Goal: Contribute content: Contribute content

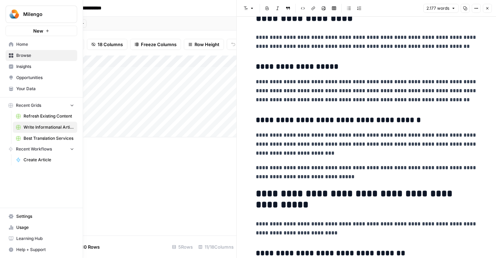
click at [7, 57] on link "Browse" at bounding box center [42, 55] width 72 height 11
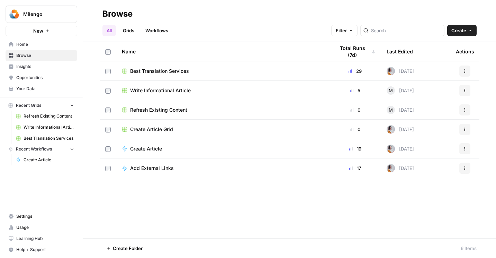
click at [29, 130] on link "Write Informational Article" at bounding box center [45, 127] width 64 height 11
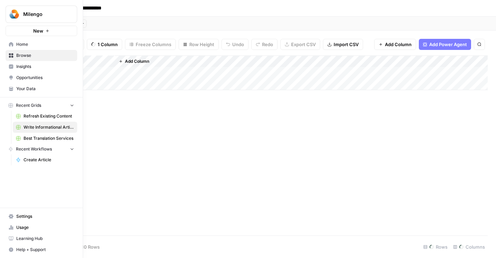
click at [34, 118] on span "Refresh Existing Content" at bounding box center [49, 116] width 51 height 6
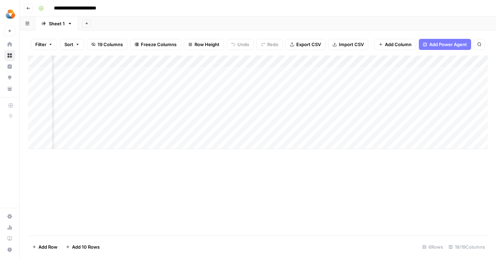
scroll to position [0, 95]
click at [268, 96] on div "Add Column" at bounding box center [258, 101] width 460 height 93
click at [284, 94] on div "Add Column" at bounding box center [258, 101] width 460 height 93
type textarea "**********"
click at [334, 139] on div "Add Column" at bounding box center [258, 101] width 460 height 93
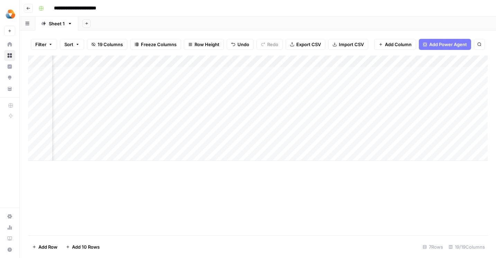
scroll to position [0, 357]
click at [319, 96] on div "Add Column" at bounding box center [258, 107] width 460 height 105
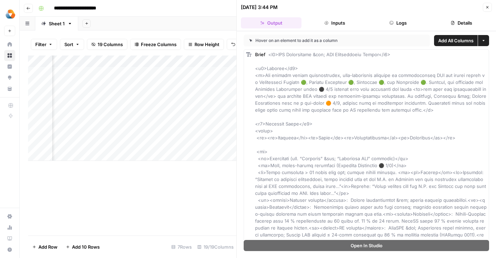
click at [185, 143] on div "Add Column" at bounding box center [132, 107] width 208 height 105
click at [488, 7] on icon "button" at bounding box center [487, 7] width 4 height 4
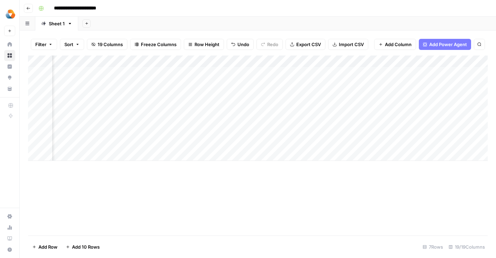
scroll to position [0, 508]
click at [304, 95] on div "Add Column" at bounding box center [258, 107] width 460 height 105
click at [402, 95] on div "Add Column" at bounding box center [258, 107] width 460 height 105
click at [402, 95] on textarea "**********" at bounding box center [415, 97] width 111 height 10
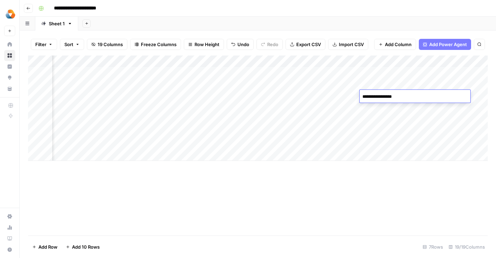
click at [402, 95] on textarea "**********" at bounding box center [415, 97] width 111 height 10
type textarea "**********"
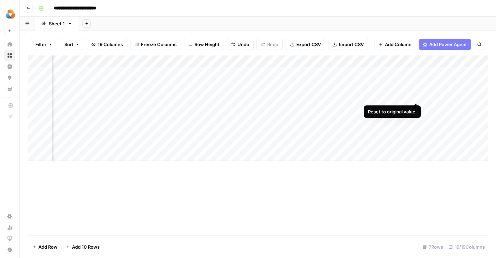
click at [416, 94] on div "Add Column" at bounding box center [258, 107] width 460 height 105
click at [409, 94] on div "Add Column" at bounding box center [258, 107] width 460 height 105
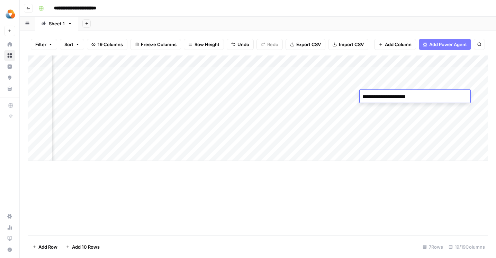
type textarea "**********"
click at [410, 116] on div "Add Column" at bounding box center [258, 107] width 460 height 105
click at [387, 95] on div "Add Column" at bounding box center [258, 107] width 460 height 105
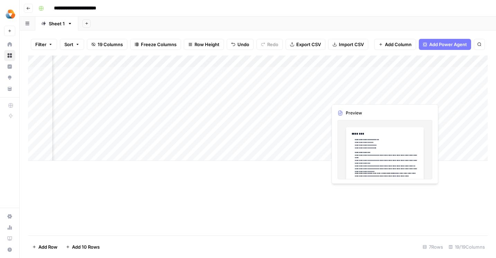
click at [352, 95] on div "Add Column" at bounding box center [258, 107] width 460 height 105
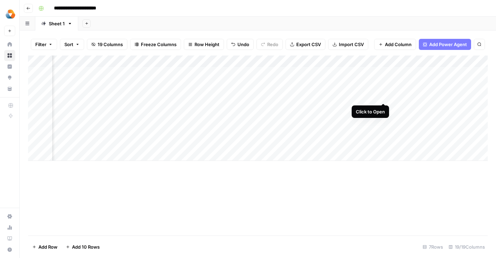
click at [382, 96] on div "Add Column" at bounding box center [258, 107] width 460 height 105
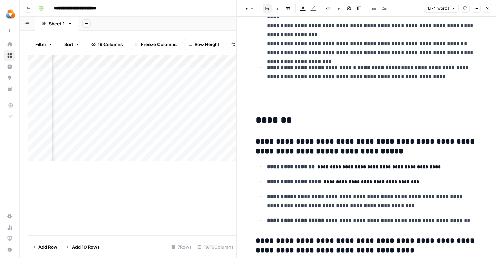
scroll to position [100, 0]
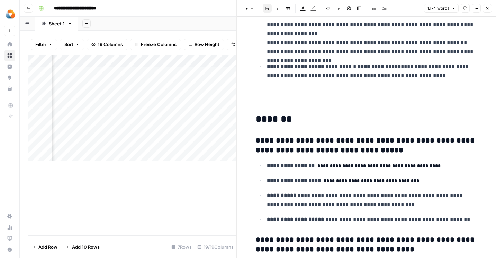
click at [304, 150] on h3 "**********" at bounding box center [367, 145] width 222 height 19
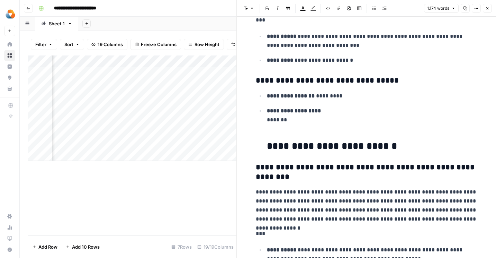
scroll to position [2419, 0]
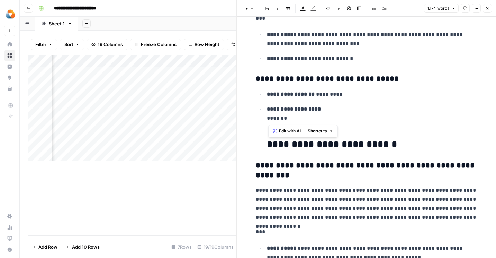
drag, startPoint x: 268, startPoint y: 118, endPoint x: 294, endPoint y: 118, distance: 25.3
click at [294, 118] on p "**********" at bounding box center [372, 118] width 211 height 27
click at [331, 132] on icon "button" at bounding box center [331, 131] width 4 height 4
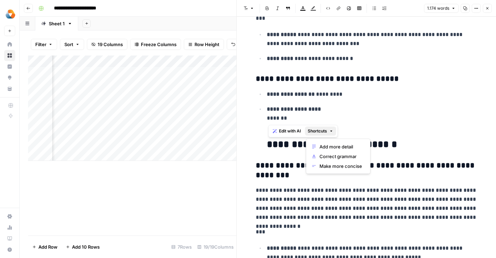
click at [370, 122] on p "**********" at bounding box center [372, 118] width 211 height 27
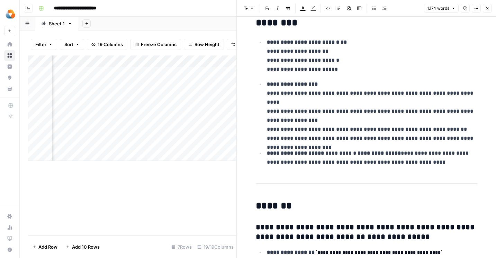
scroll to position [0, 0]
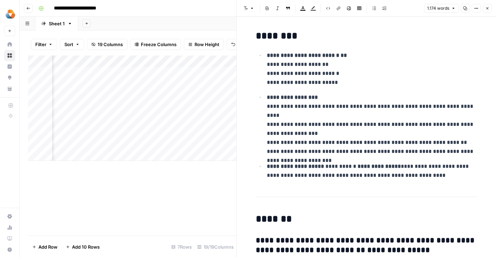
click at [394, 106] on p "**********" at bounding box center [372, 124] width 211 height 63
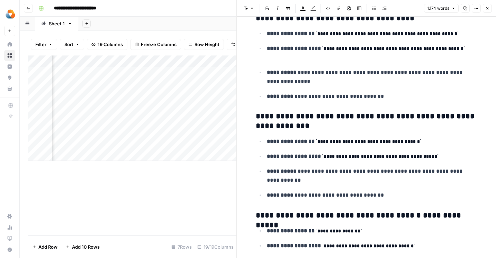
scroll to position [332, 0]
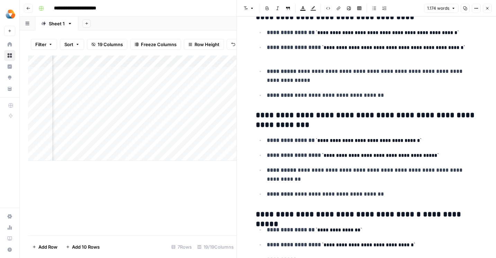
click at [490, 8] on button "Close" at bounding box center [487, 8] width 9 height 9
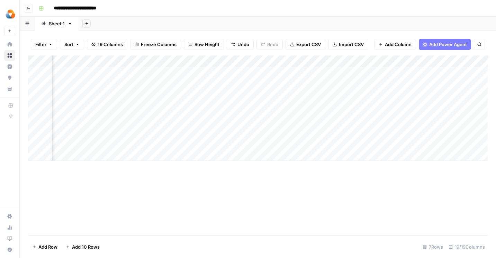
click at [429, 94] on div "Add Column" at bounding box center [258, 107] width 460 height 105
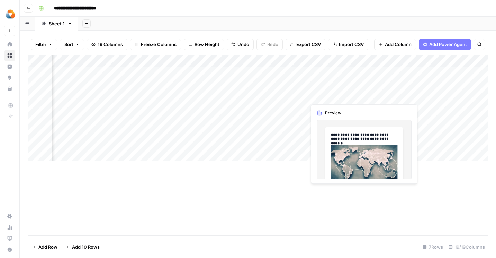
click at [329, 96] on div "Add Column" at bounding box center [258, 107] width 460 height 105
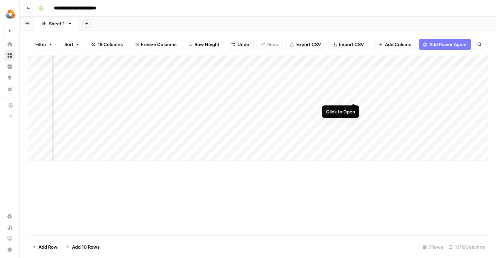
click at [353, 96] on div "Add Column" at bounding box center [258, 107] width 460 height 105
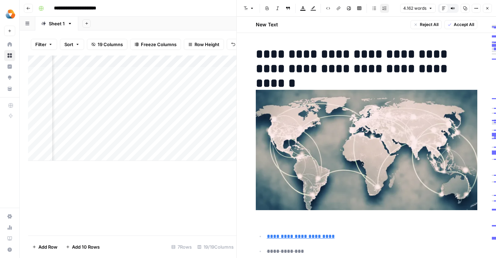
click at [325, 51] on h1 "**********" at bounding box center [367, 61] width 222 height 29
click at [429, 56] on h1 "**********" at bounding box center [367, 61] width 222 height 29
click at [309, 66] on h1 "**********" at bounding box center [367, 61] width 222 height 29
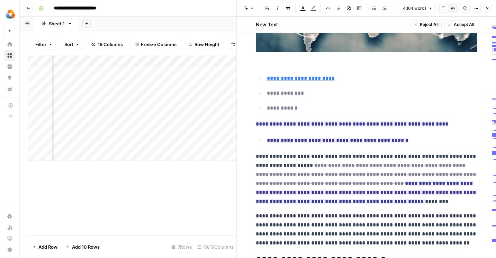
scroll to position [175, 0]
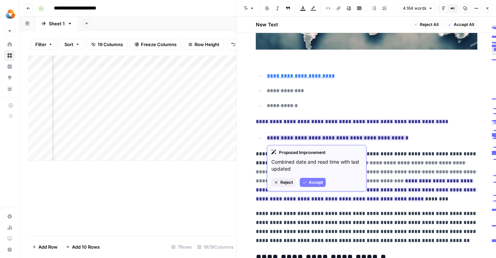
click at [347, 138] on ins "**********" at bounding box center [338, 137] width 142 height 5
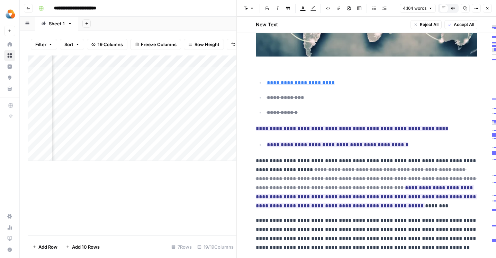
scroll to position [206, 0]
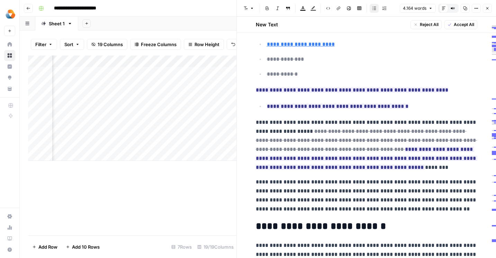
click at [401, 205] on p "**********" at bounding box center [367, 195] width 222 height 36
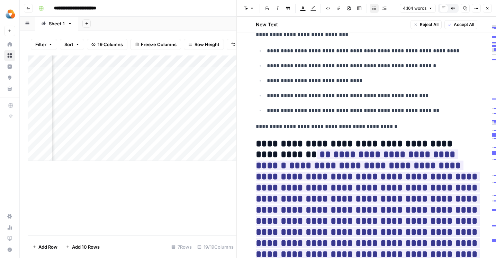
scroll to position [1068, 0]
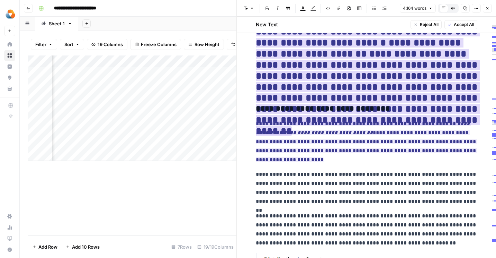
scroll to position [2165, 0]
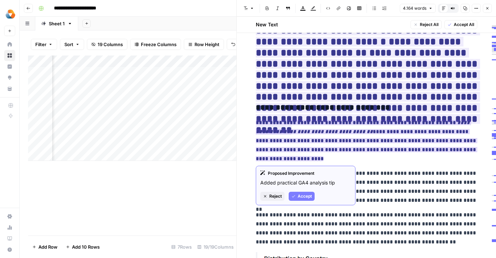
click at [304, 197] on span "Accept" at bounding box center [305, 196] width 14 height 6
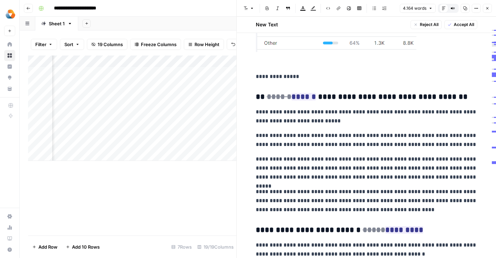
scroll to position [2452, 0]
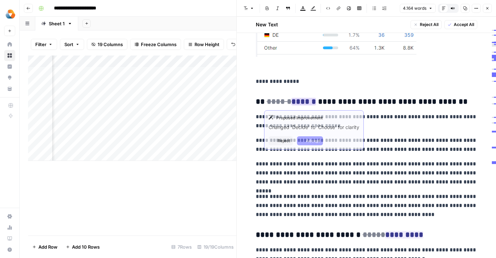
click at [305, 101] on ins "******" at bounding box center [304, 102] width 25 height 8
click at [302, 145] on button "Accept" at bounding box center [310, 140] width 26 height 9
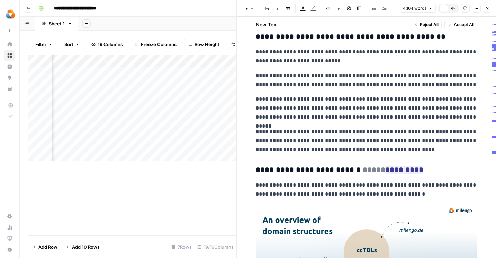
scroll to position [2549, 0]
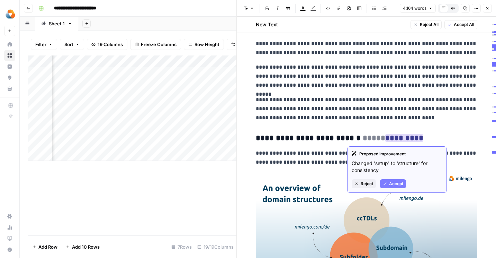
click at [396, 179] on button "Accept" at bounding box center [393, 183] width 26 height 9
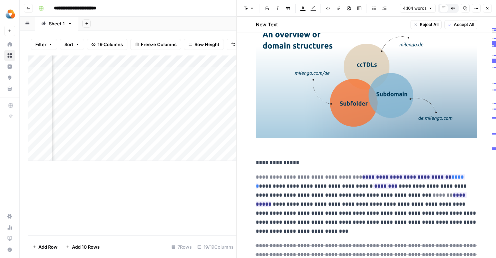
scroll to position [2702, 0]
click at [396, 179] on ins "**********" at bounding box center [360, 182] width 209 height 14
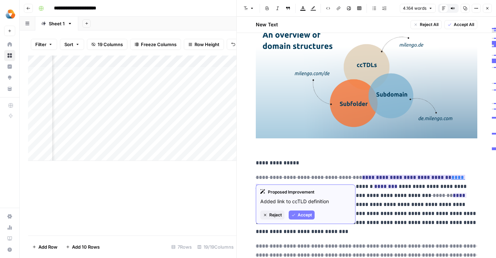
click at [305, 212] on span "Accept" at bounding box center [305, 215] width 14 height 6
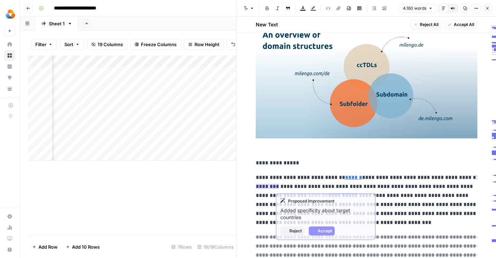
click at [289, 189] on ins "********" at bounding box center [367, 182] width 222 height 14
click at [317, 228] on button "Accept" at bounding box center [322, 230] width 26 height 9
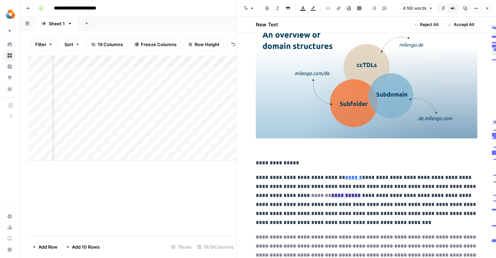
click at [348, 196] on ins "**********" at bounding box center [345, 195] width 29 height 5
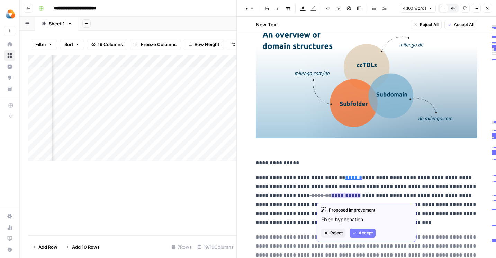
click at [363, 232] on span "Accept" at bounding box center [366, 233] width 14 height 6
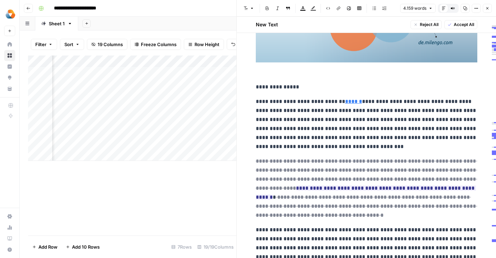
scroll to position [2778, 0]
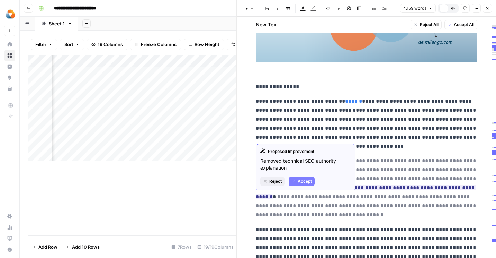
click at [301, 181] on span "Accept" at bounding box center [305, 181] width 14 height 6
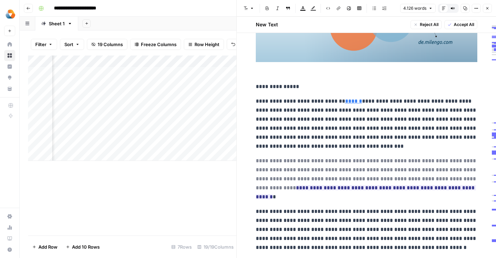
click at [290, 169] on del "**********" at bounding box center [367, 174] width 222 height 32
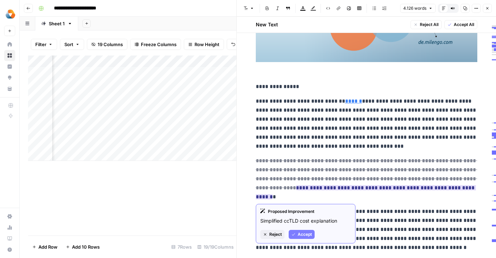
click at [305, 235] on span "Accept" at bounding box center [305, 234] width 14 height 6
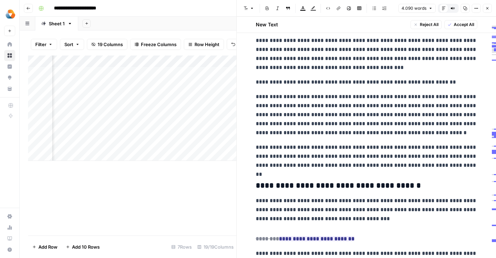
scroll to position [2890, 0]
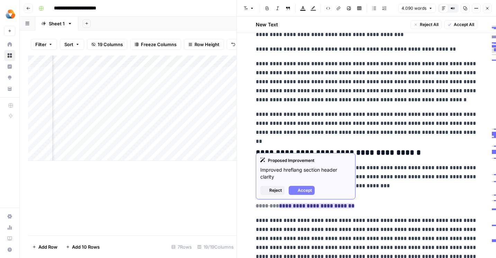
click at [303, 207] on ins "**********" at bounding box center [316, 205] width 75 height 5
click at [299, 194] on button "Accept" at bounding box center [302, 190] width 26 height 9
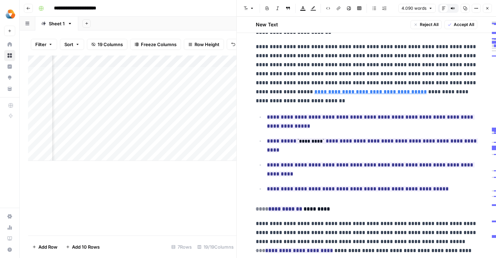
scroll to position [3086, 0]
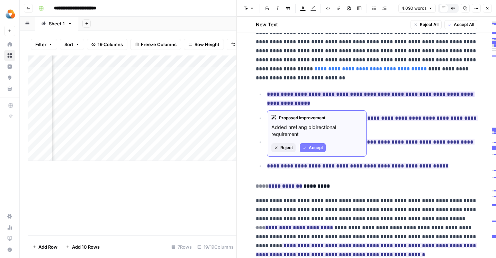
click at [310, 146] on span "Accept" at bounding box center [316, 147] width 14 height 6
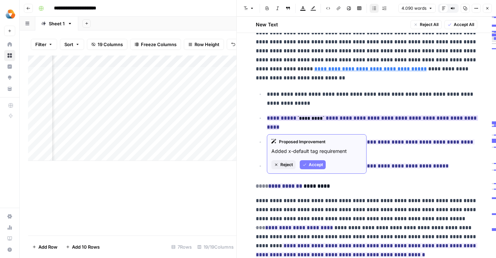
click at [315, 119] on code "*********" at bounding box center [311, 118] width 27 height 5
click at [343, 121] on ins "**********" at bounding box center [372, 122] width 211 height 14
click at [315, 165] on span "Accept" at bounding box center [316, 164] width 14 height 6
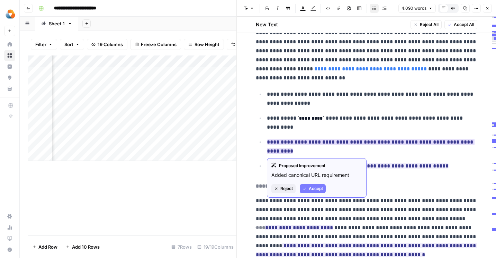
click at [319, 189] on span "Accept" at bounding box center [316, 188] width 14 height 6
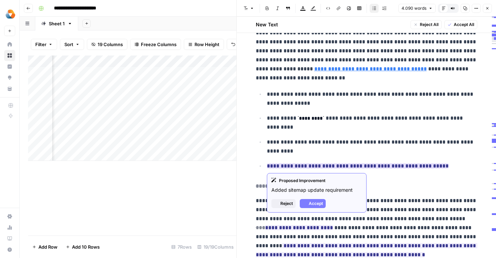
click at [327, 167] on ins "**********" at bounding box center [358, 165] width 182 height 5
click at [317, 205] on span "Accept" at bounding box center [316, 203] width 14 height 6
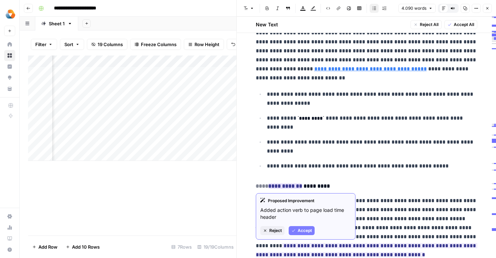
click at [303, 231] on span "Accept" at bounding box center [305, 230] width 14 height 6
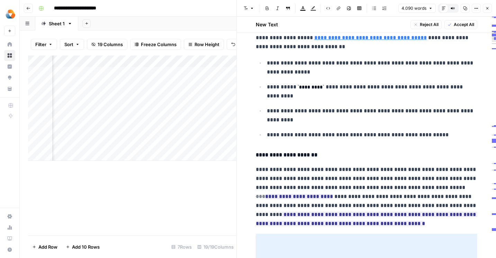
scroll to position [3132, 0]
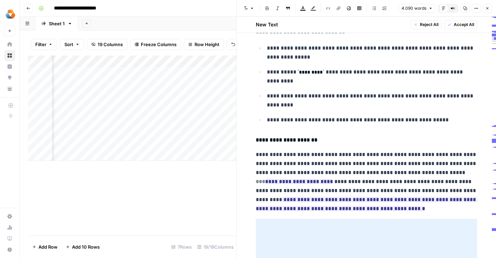
click at [449, 179] on p "**********" at bounding box center [367, 181] width 222 height 63
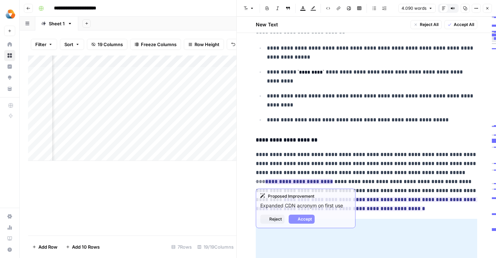
click at [333, 179] on ins "**********" at bounding box center [299, 181] width 68 height 5
click at [305, 217] on span "Accept" at bounding box center [305, 219] width 14 height 6
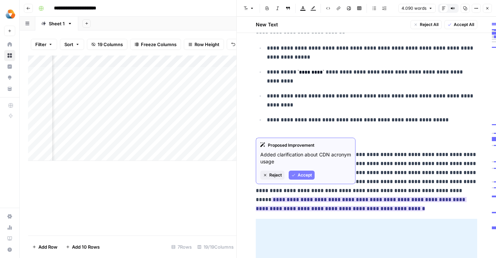
click at [305, 178] on button "Accept" at bounding box center [302, 174] width 26 height 9
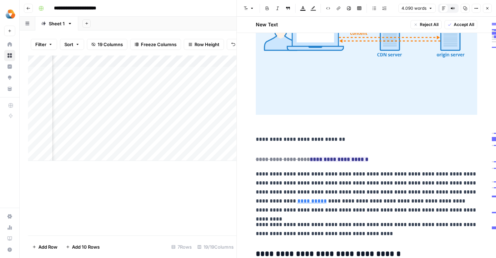
scroll to position [3411, 0]
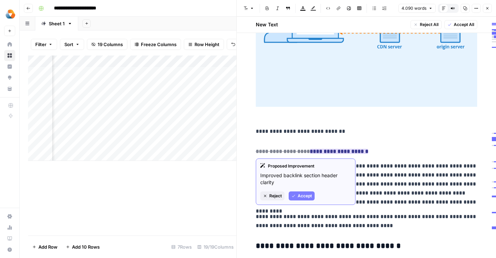
click at [299, 197] on span "Accept" at bounding box center [305, 196] width 14 height 6
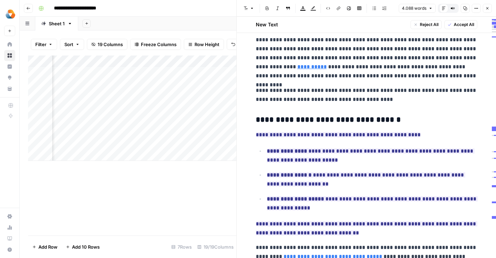
scroll to position [3540, 0]
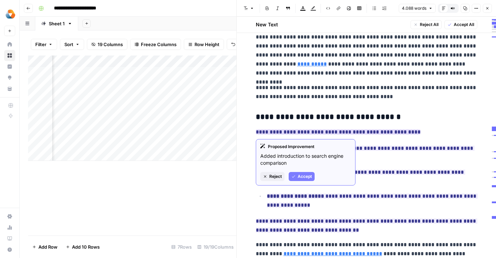
click at [302, 177] on span "Accept" at bounding box center [305, 176] width 14 height 6
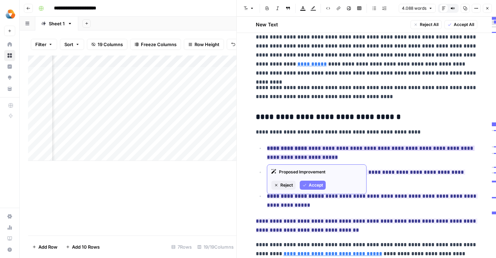
click at [311, 152] on span "**********" at bounding box center [371, 152] width 208 height 18
click at [315, 184] on span "Accept" at bounding box center [316, 185] width 14 height 6
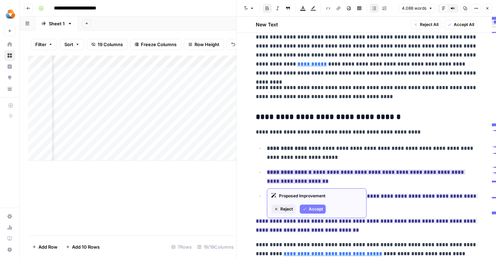
click at [317, 212] on span "Accept" at bounding box center [316, 209] width 14 height 6
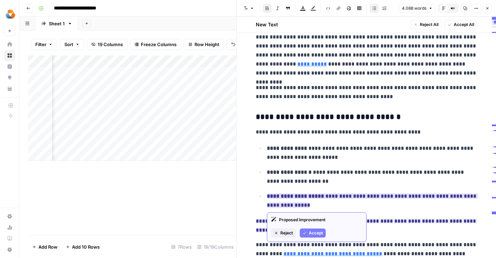
click at [317, 230] on span "Accept" at bounding box center [316, 233] width 14 height 6
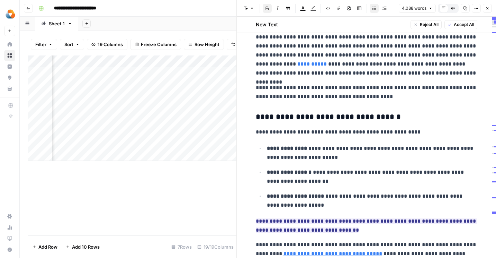
scroll to position [3567, 0]
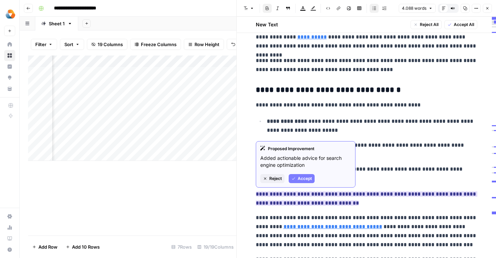
click at [298, 182] on button "Accept" at bounding box center [302, 178] width 26 height 9
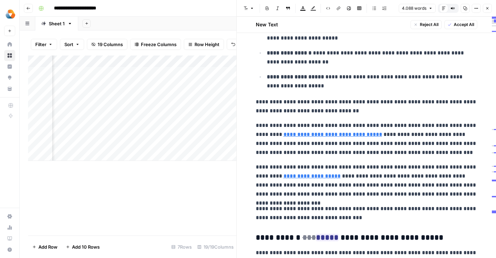
scroll to position [3693, 0]
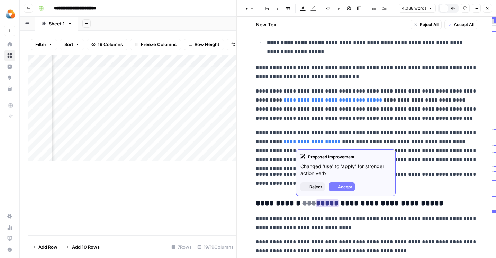
click at [321, 205] on ins "*****" at bounding box center [327, 203] width 23 height 8
click at [336, 187] on button "Accept" at bounding box center [342, 186] width 26 height 9
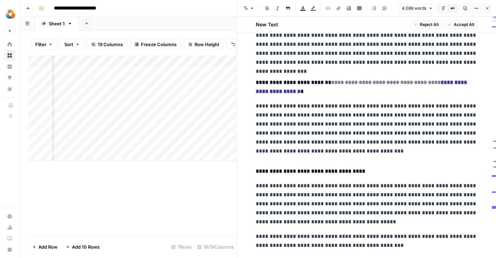
scroll to position [4170, 0]
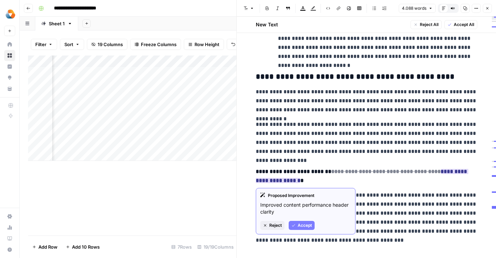
click at [303, 224] on span "Accept" at bounding box center [305, 225] width 14 height 6
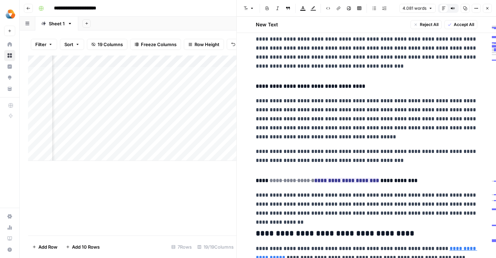
scroll to position [4340, 0]
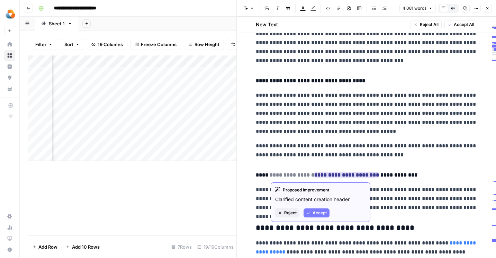
click at [318, 212] on span "Accept" at bounding box center [320, 212] width 14 height 6
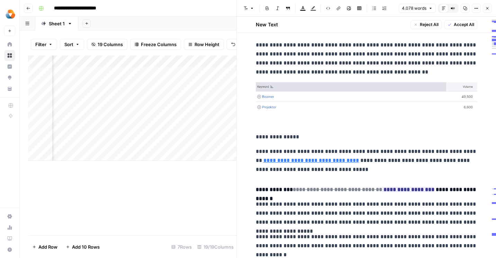
scroll to position [4704, 0]
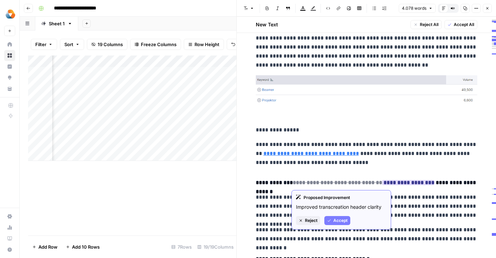
click at [337, 221] on span "Accept" at bounding box center [340, 220] width 14 height 6
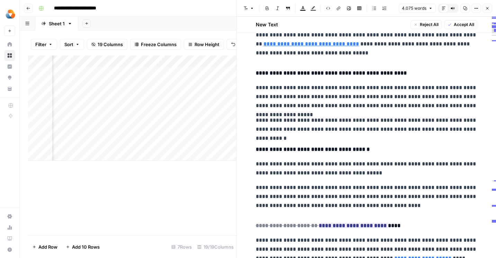
scroll to position [4861, 0]
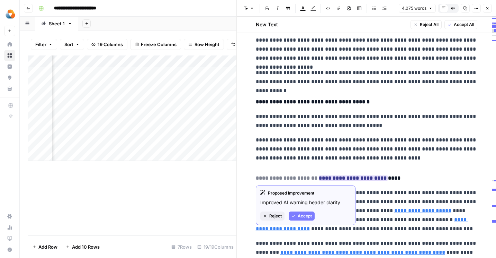
click at [305, 216] on span "Accept" at bounding box center [305, 216] width 14 height 6
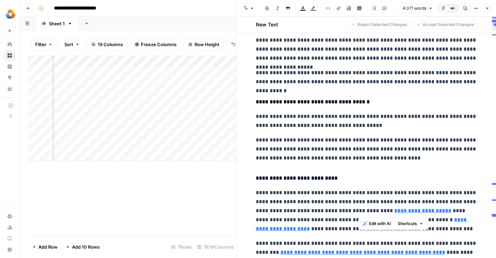
drag, startPoint x: 358, startPoint y: 212, endPoint x: 487, endPoint y: 214, distance: 129.5
click at [425, 226] on button "Shortcuts" at bounding box center [410, 223] width 31 height 9
click at [378, 223] on span "Edit with AI" at bounding box center [380, 223] width 22 height 6
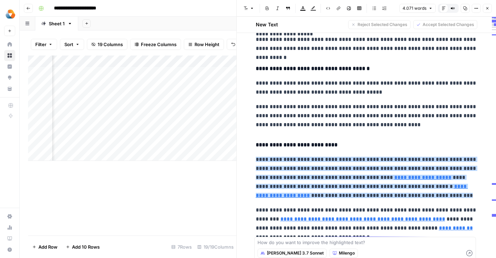
scroll to position [4893, 0]
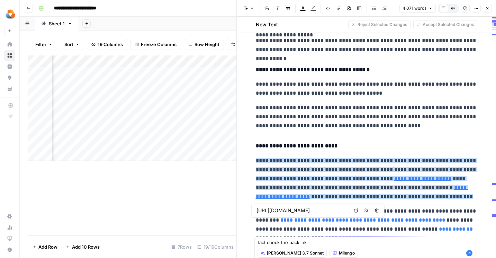
type textarea "fact check the backlink"
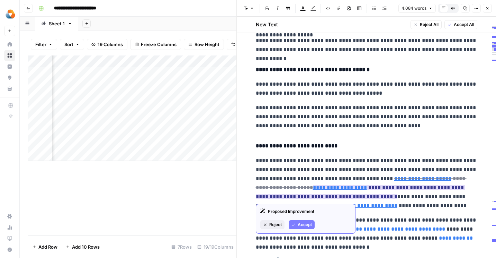
click at [298, 228] on button "Accept" at bounding box center [302, 224] width 26 height 9
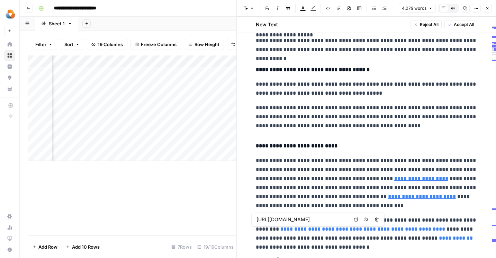
type input "[URL][DOMAIN_NAME]"
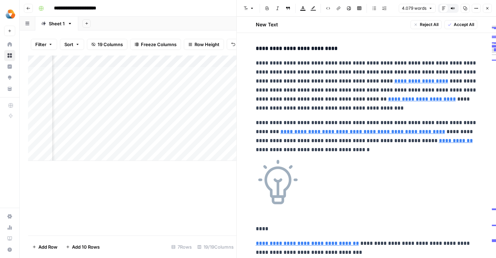
scroll to position [4990, 0]
click at [409, 135] on p "**********" at bounding box center [367, 136] width 222 height 36
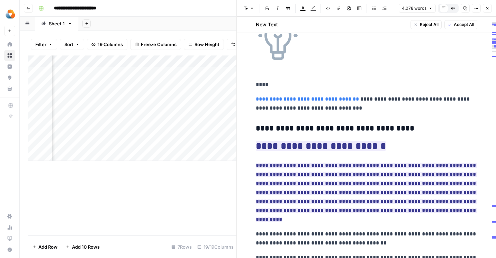
scroll to position [5135, 0]
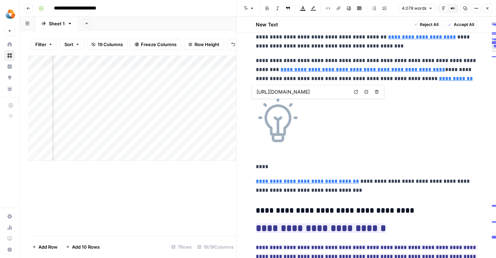
type input "[URL][DOMAIN_NAME]"
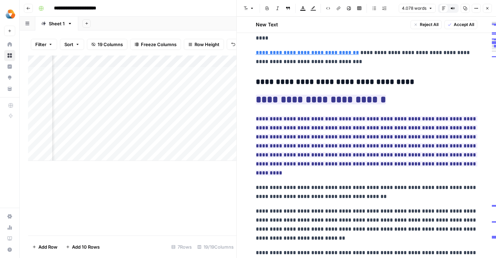
scroll to position [5182, 0]
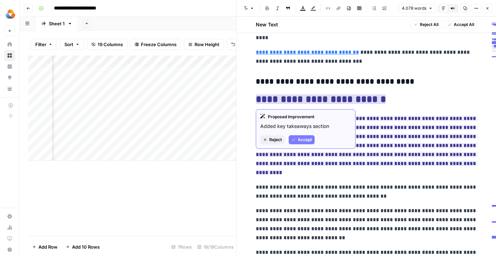
click at [302, 140] on span "Accept" at bounding box center [305, 139] width 14 height 6
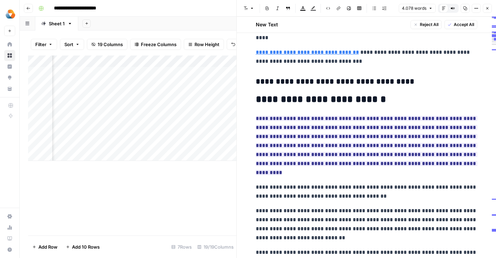
click at [302, 140] on ins "**********" at bounding box center [367, 145] width 222 height 59
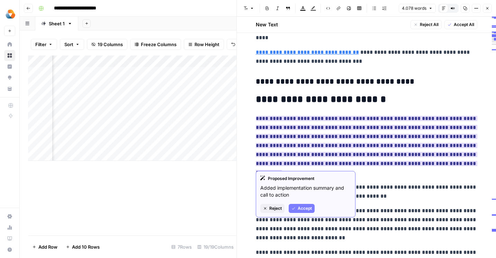
click at [303, 205] on span "Accept" at bounding box center [305, 208] width 14 height 6
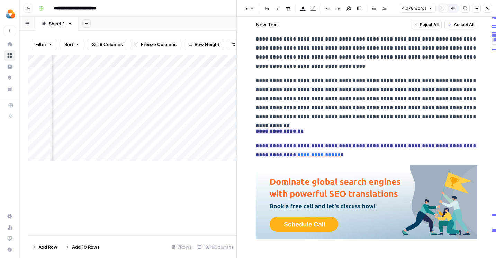
scroll to position [5593, 0]
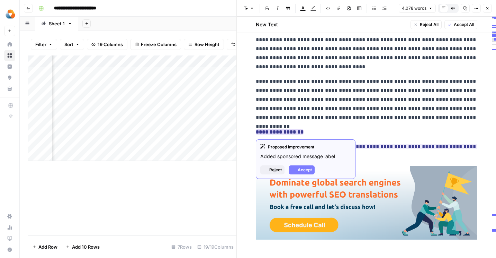
click at [303, 132] on strong "**********" at bounding box center [280, 131] width 48 height 5
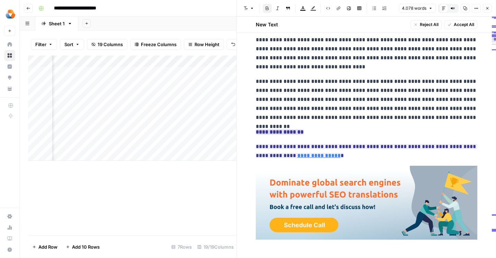
click at [303, 132] on strong "**********" at bounding box center [280, 131] width 48 height 5
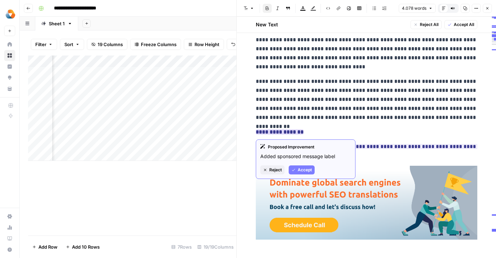
click at [278, 172] on span "Reject" at bounding box center [275, 170] width 12 height 6
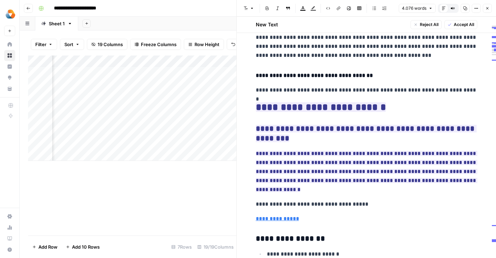
scroll to position [6004, 0]
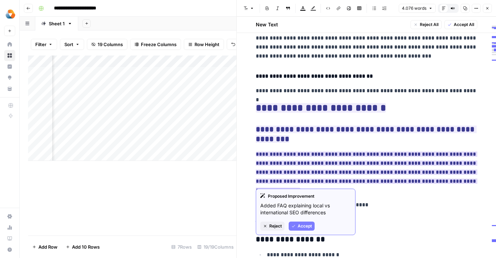
click at [297, 223] on button "Accept" at bounding box center [302, 225] width 26 height 9
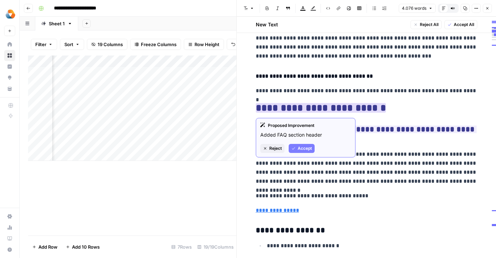
click at [296, 145] on button "Accept" at bounding box center [302, 148] width 26 height 9
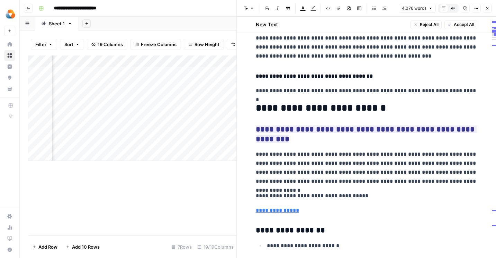
scroll to position [6012, 0]
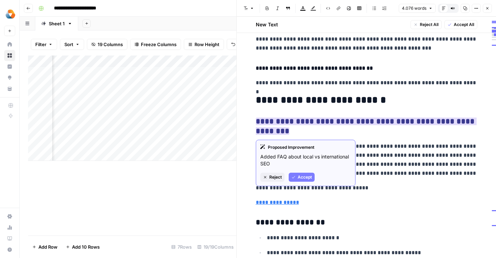
click at [303, 177] on span "Accept" at bounding box center [305, 177] width 14 height 6
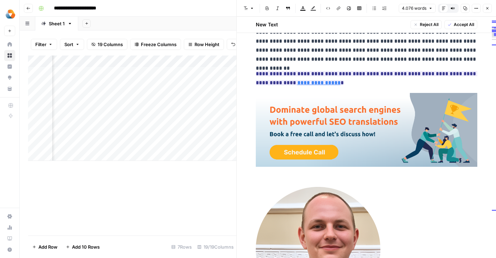
scroll to position [5543, 0]
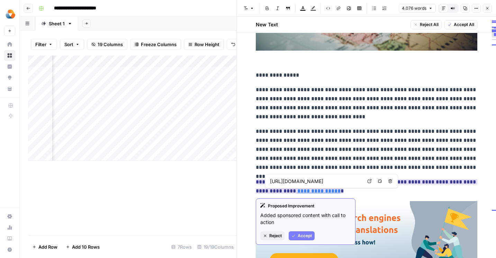
click at [301, 232] on span "Accept" at bounding box center [305, 235] width 14 height 6
type input "[URL][DOMAIN_NAME]"
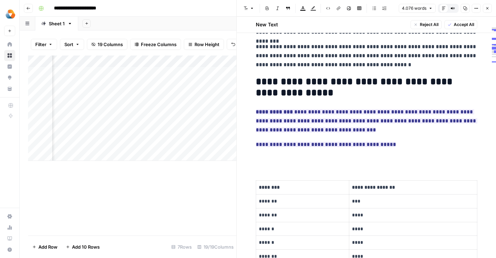
scroll to position [427, 0]
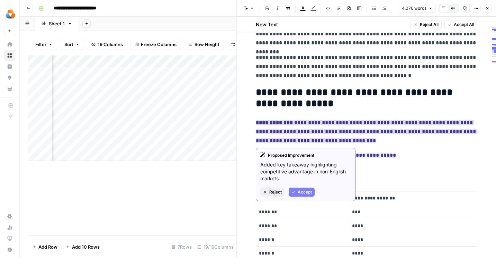
click at [295, 192] on button "Accept" at bounding box center [302, 191] width 26 height 9
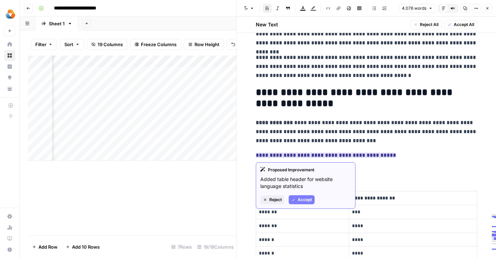
click at [301, 198] on span "Accept" at bounding box center [305, 199] width 14 height 6
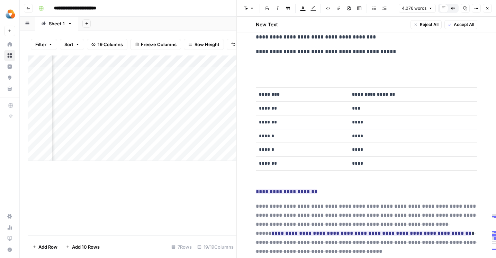
scroll to position [532, 0]
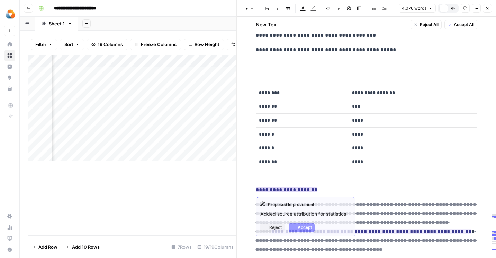
click at [292, 190] on ins "**********" at bounding box center [287, 189] width 62 height 5
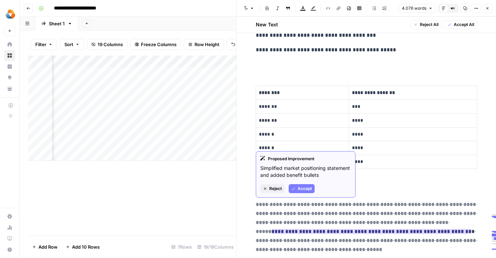
click at [298, 189] on span "Accept" at bounding box center [305, 188] width 14 height 6
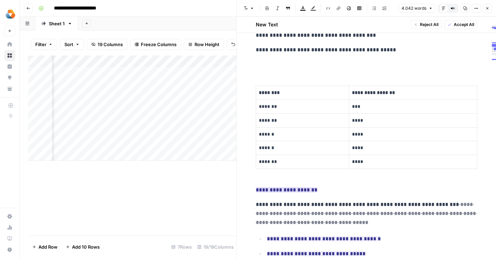
click at [284, 191] on ins "**********" at bounding box center [287, 189] width 62 height 5
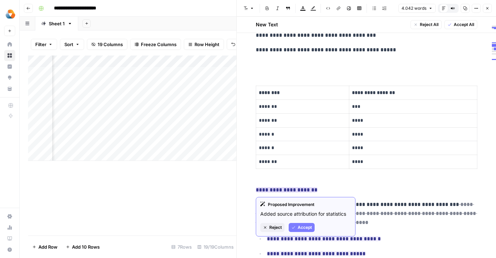
click at [302, 224] on span "Accept" at bounding box center [305, 227] width 14 height 6
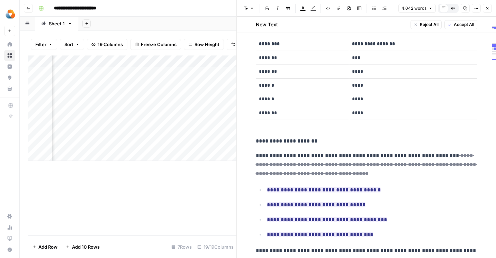
scroll to position [580, 0]
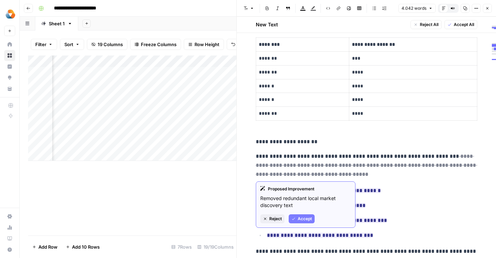
click at [300, 219] on span "Accept" at bounding box center [305, 218] width 14 height 6
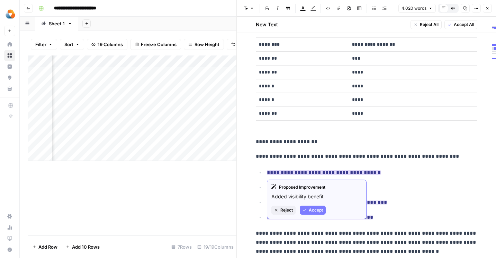
click at [307, 205] on div "Proposed Improvement Added visibility benefit Reject Accept" at bounding box center [317, 198] width 100 height 39
click at [307, 213] on button "Accept" at bounding box center [313, 209] width 26 height 9
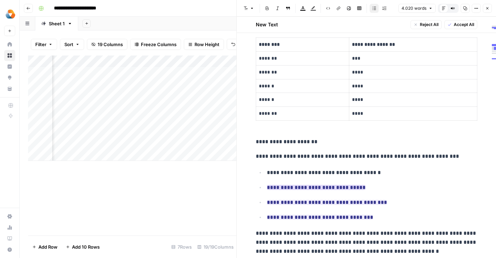
click at [307, 187] on ins "**********" at bounding box center [316, 187] width 99 height 5
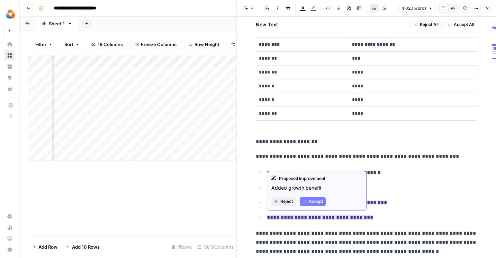
click at [312, 202] on span "Accept" at bounding box center [316, 201] width 14 height 6
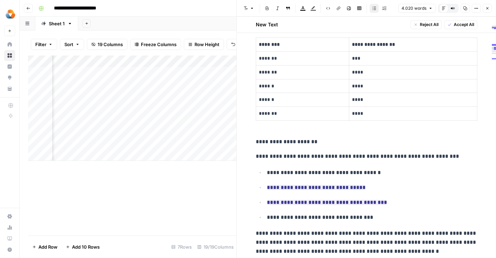
click at [312, 202] on ins "**********" at bounding box center [327, 201] width 120 height 5
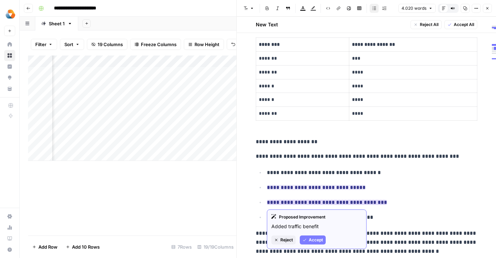
click at [315, 240] on span "Accept" at bounding box center [316, 240] width 14 height 6
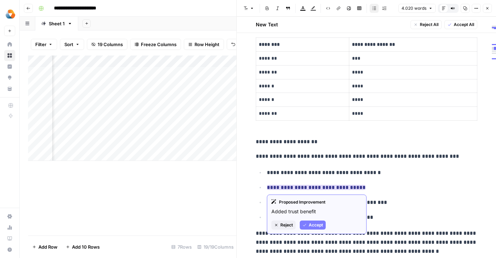
click at [314, 223] on span "Accept" at bounding box center [316, 225] width 14 height 6
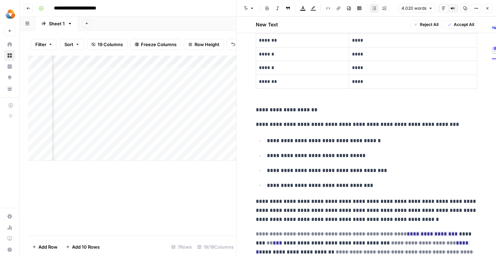
scroll to position [664, 0]
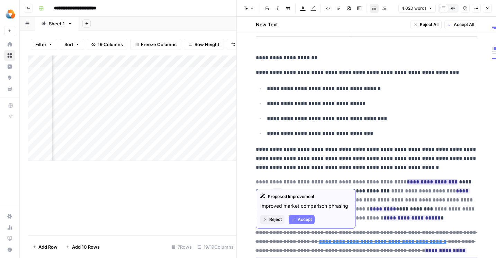
click at [310, 222] on span "Accept" at bounding box center [305, 219] width 14 height 6
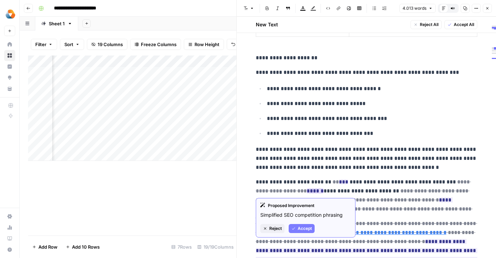
click at [296, 228] on button "Accept" at bounding box center [302, 228] width 26 height 9
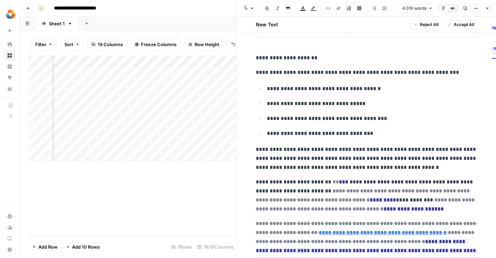
click at [333, 182] on del "**" at bounding box center [336, 181] width 6 height 5
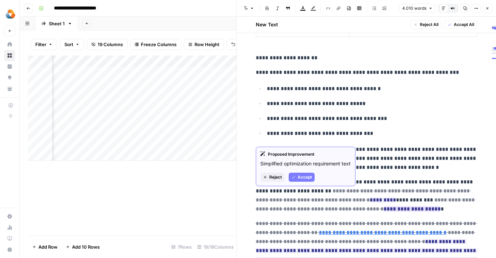
click at [305, 180] on span "Accept" at bounding box center [305, 177] width 14 height 6
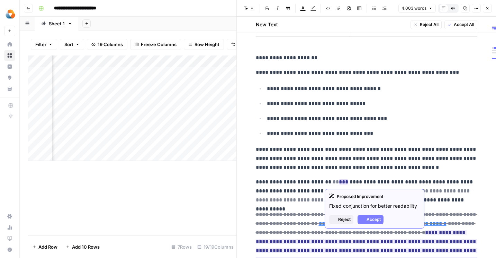
click at [339, 182] on ins "***" at bounding box center [343, 181] width 9 height 5
click at [366, 220] on button "Accept" at bounding box center [371, 219] width 26 height 9
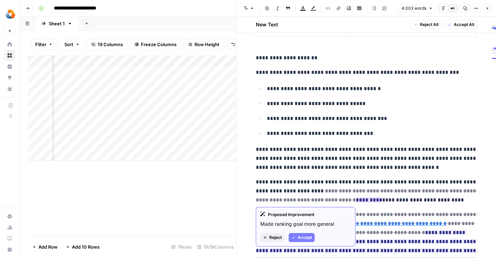
click at [297, 239] on button "Accept" at bounding box center [302, 237] width 26 height 9
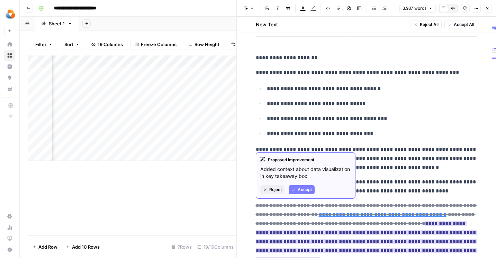
click at [301, 189] on span "Accept" at bounding box center [305, 189] width 14 height 6
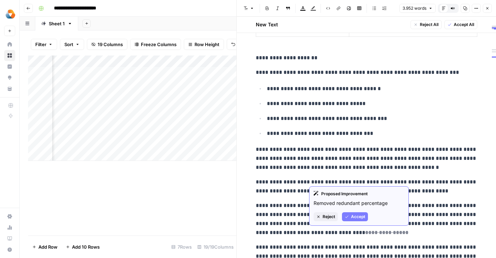
click at [348, 217] on icon "button" at bounding box center [347, 216] width 4 height 4
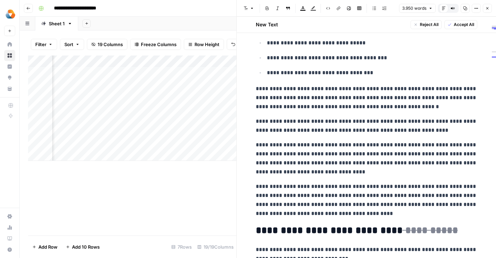
scroll to position [731, 0]
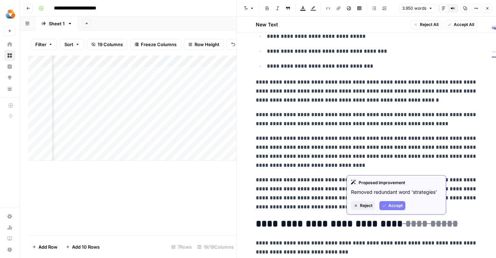
click at [394, 207] on span "Accept" at bounding box center [396, 205] width 14 height 6
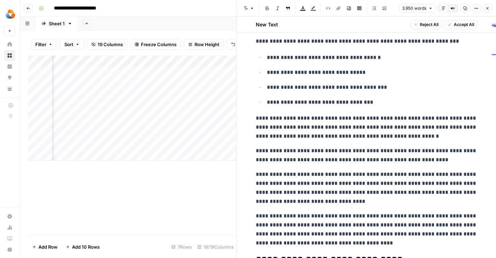
scroll to position [714, 0]
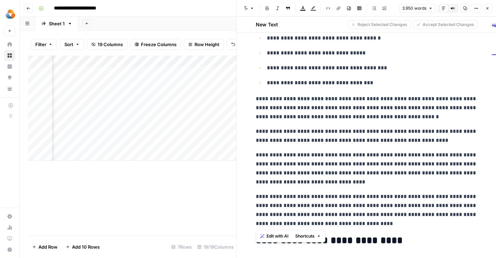
drag, startPoint x: 355, startPoint y: 224, endPoint x: 252, endPoint y: 100, distance: 160.4
click at [285, 238] on span "Edit with AI" at bounding box center [278, 236] width 22 height 6
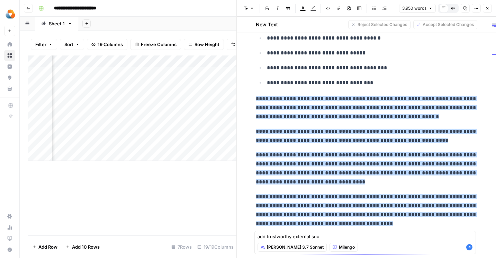
click at [291, 239] on textarea "add trustworthy external sou" at bounding box center [365, 236] width 215 height 7
click at [340, 236] on textarea "add trustworthy links external sou" at bounding box center [365, 236] width 215 height 7
click at [301, 239] on textarea "add trustworthy links external sou" at bounding box center [365, 236] width 215 height 7
click at [341, 233] on textarea "add trustworthy links to external sou" at bounding box center [365, 236] width 215 height 7
type textarea "add trustworthy links to external sources"
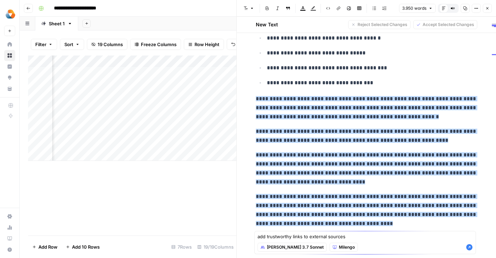
click at [469, 250] on div "[PERSON_NAME] 3.7 Sonnet Milengo" at bounding box center [365, 247] width 215 height 13
click at [471, 244] on icon "button" at bounding box center [469, 246] width 7 height 7
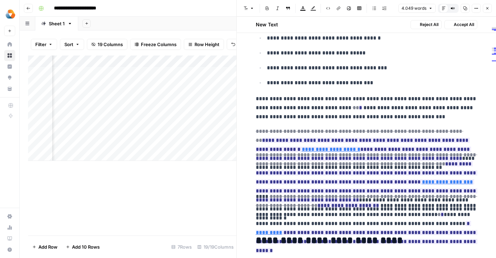
scroll to position [757, 0]
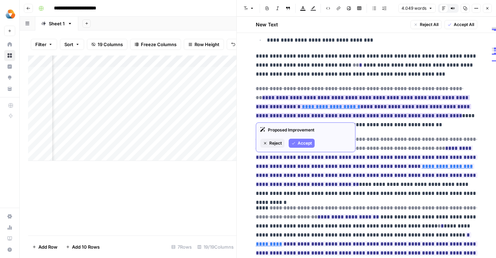
click at [298, 142] on span "Accept" at bounding box center [305, 143] width 14 height 6
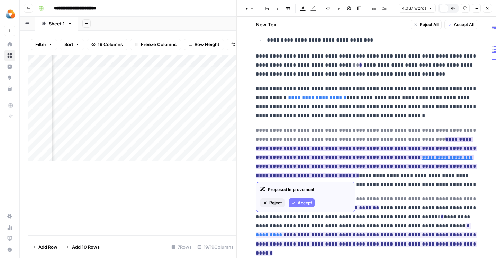
click at [309, 201] on span "Accept" at bounding box center [305, 202] width 14 height 6
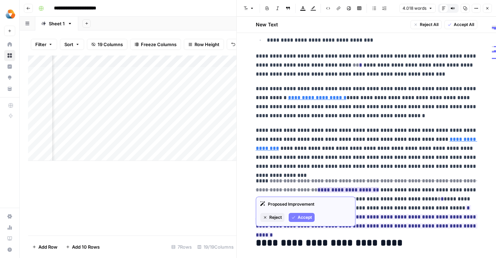
click at [298, 217] on span "Accept" at bounding box center [305, 217] width 14 height 6
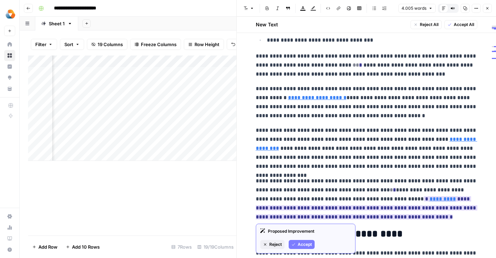
click at [309, 245] on span "Accept" at bounding box center [305, 244] width 14 height 6
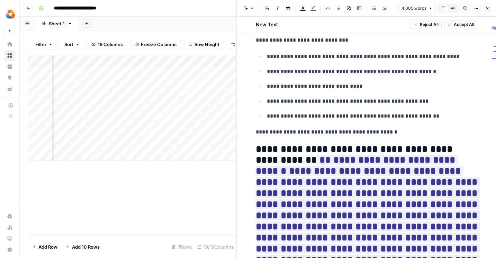
scroll to position [981, 0]
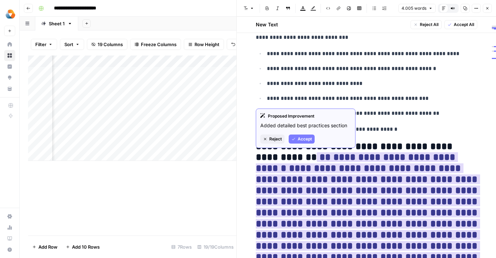
click at [298, 140] on span "Accept" at bounding box center [305, 139] width 14 height 6
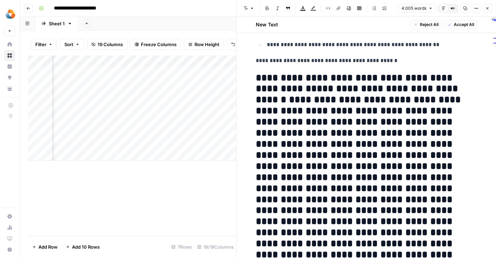
scroll to position [1044, 0]
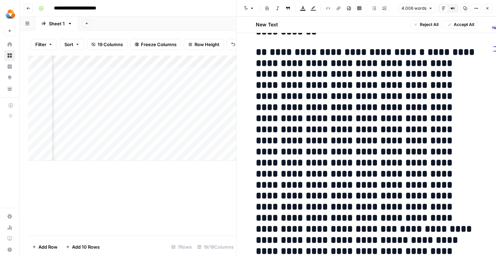
scroll to position [1112, 0]
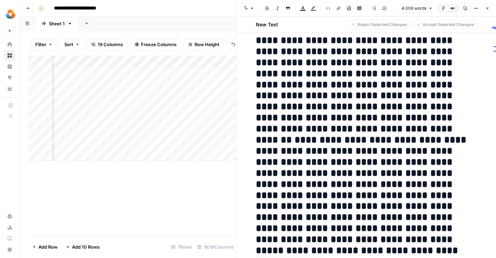
scroll to position [1848, 0]
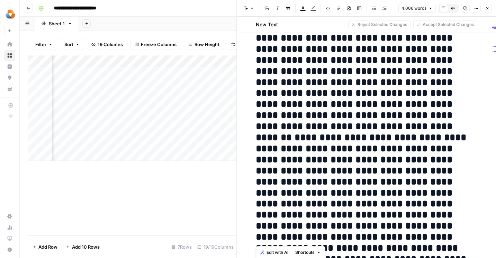
drag, startPoint x: 257, startPoint y: 83, endPoint x: 372, endPoint y: 221, distance: 178.7
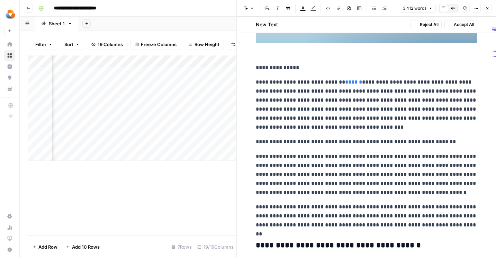
scroll to position [1134, 0]
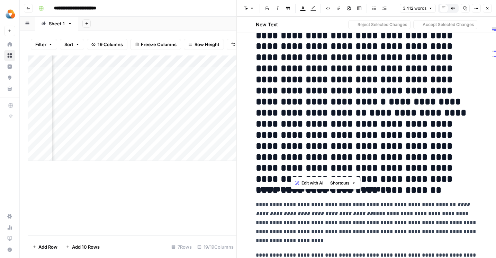
drag, startPoint x: 417, startPoint y: 171, endPoint x: 273, endPoint y: 60, distance: 181.5
click at [273, 60] on h2 "**********" at bounding box center [367, 96] width 222 height 155
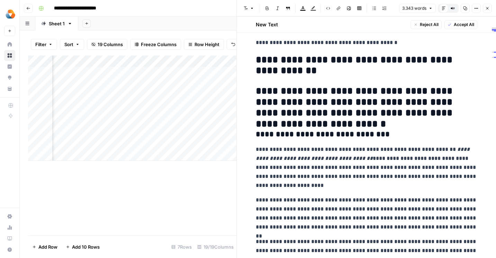
scroll to position [1056, 0]
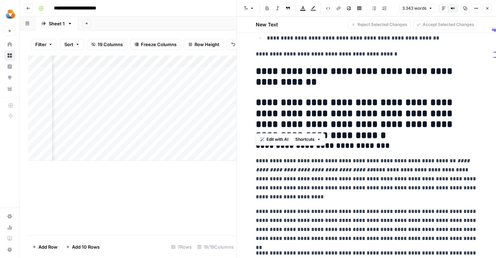
drag, startPoint x: 258, startPoint y: 101, endPoint x: 489, endPoint y: 125, distance: 231.5
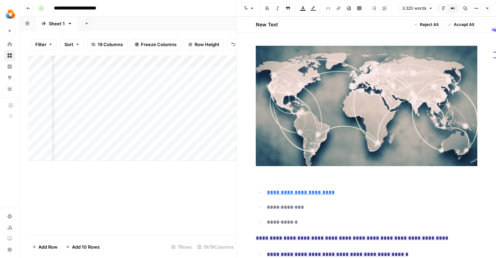
scroll to position [119, 0]
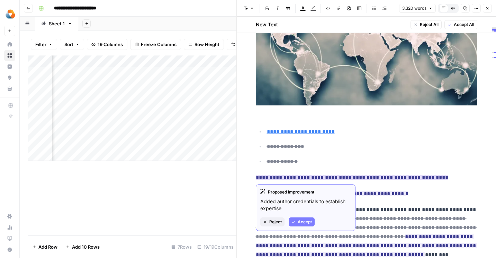
click at [300, 221] on span "Accept" at bounding box center [305, 221] width 14 height 6
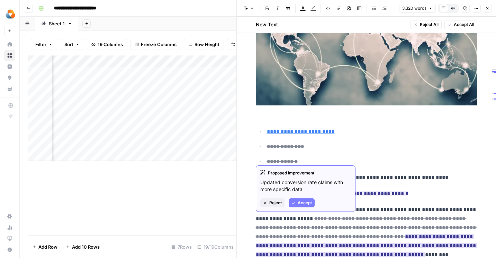
click at [304, 199] on span "Accept" at bounding box center [305, 202] width 14 height 6
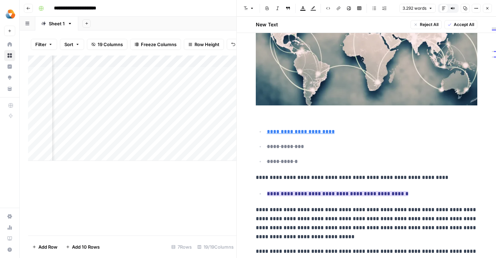
click at [312, 192] on ins "**********" at bounding box center [338, 193] width 142 height 5
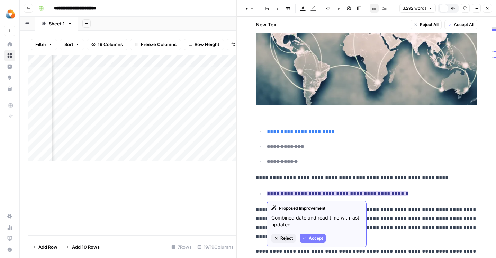
click at [314, 233] on button "Accept" at bounding box center [313, 237] width 26 height 9
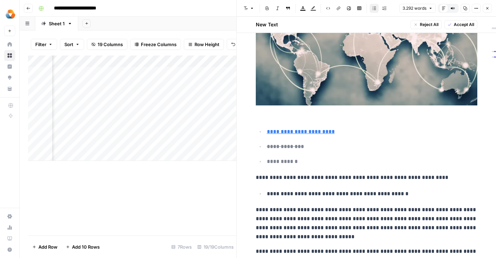
click at [289, 161] on del "**********" at bounding box center [282, 161] width 31 height 5
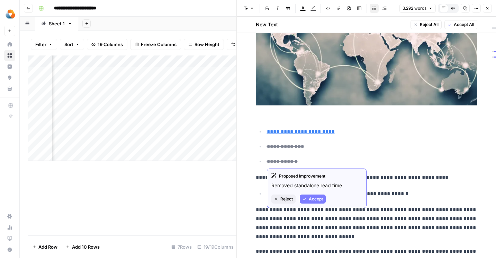
click at [313, 198] on span "Accept" at bounding box center [316, 199] width 14 height 6
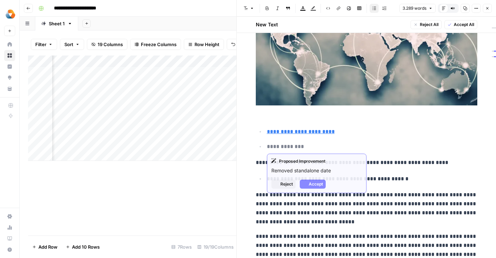
click at [291, 146] on del "**********" at bounding box center [285, 146] width 37 height 5
click at [311, 183] on span "Accept" at bounding box center [316, 184] width 14 height 6
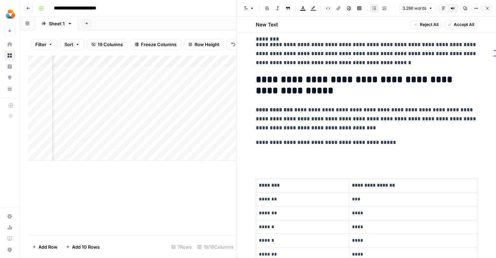
scroll to position [413, 0]
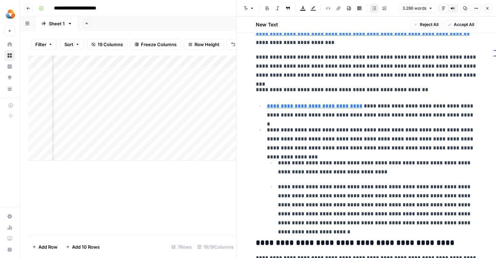
scroll to position [2851, 0]
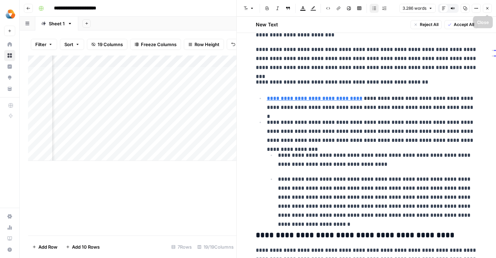
click at [488, 9] on icon "button" at bounding box center [488, 8] width 2 height 2
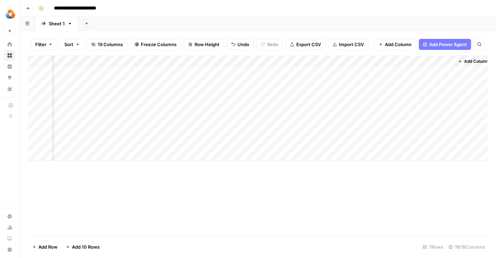
scroll to position [0, 1153]
click at [163, 96] on div "Add Column" at bounding box center [258, 107] width 460 height 105
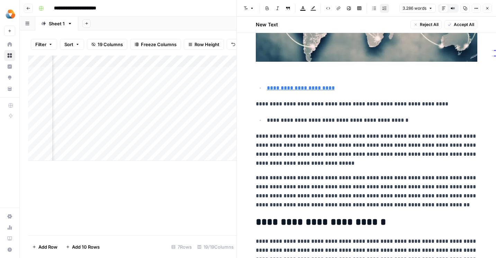
scroll to position [163, 0]
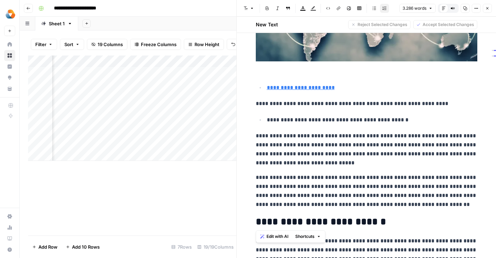
drag, startPoint x: 256, startPoint y: 137, endPoint x: 423, endPoint y: 211, distance: 183.1
click at [279, 234] on span "Edit with AI" at bounding box center [278, 236] width 22 height 6
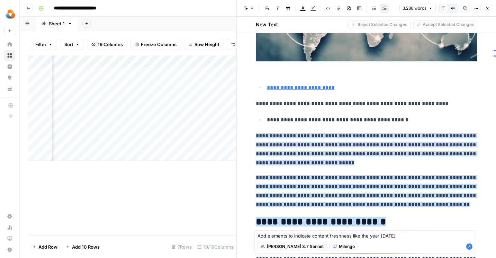
type textarea "Add elements to indicate content freshness like the year [DATE]"
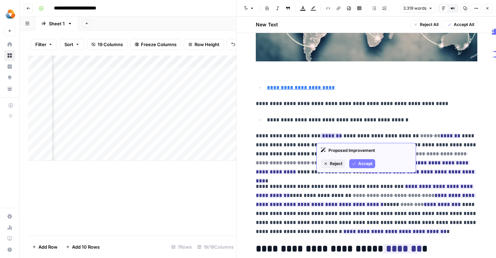
click at [360, 160] on button "Accept" at bounding box center [362, 163] width 26 height 9
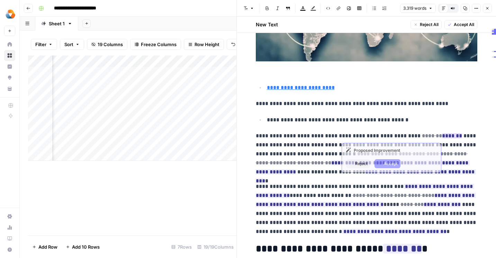
click at [442, 135] on ins "*******" at bounding box center [452, 135] width 20 height 5
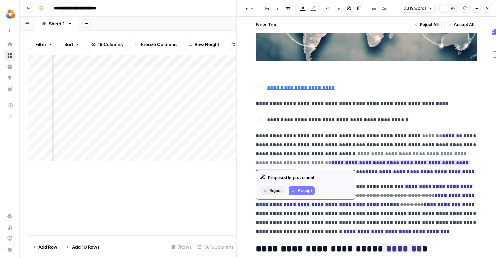
click at [301, 193] on span "Accept" at bounding box center [305, 190] width 14 height 6
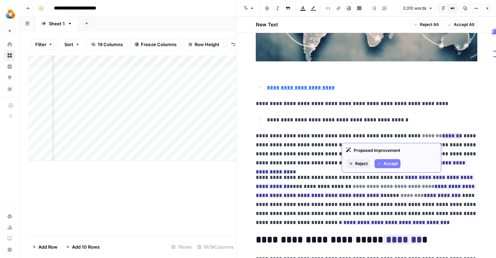
click at [390, 166] on span "Accept" at bounding box center [391, 163] width 14 height 6
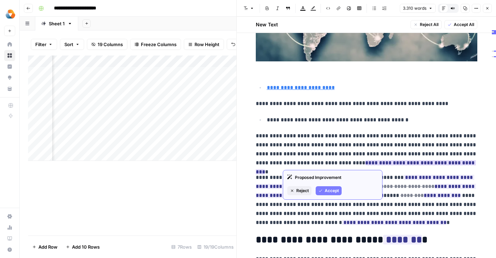
click at [329, 195] on div "Proposed Improvement Reject Accept" at bounding box center [333, 185] width 100 height 30
click at [335, 191] on span "Accept" at bounding box center [332, 190] width 14 height 6
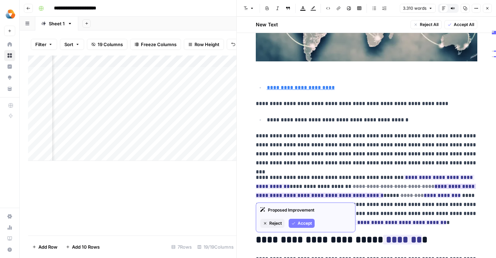
click at [301, 225] on span "Accept" at bounding box center [305, 223] width 14 height 6
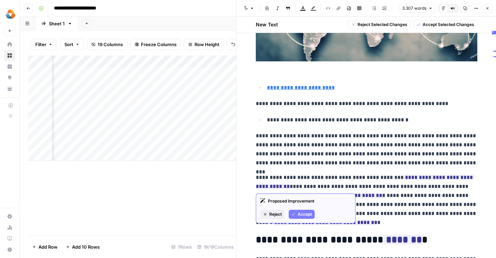
drag, startPoint x: 387, startPoint y: 178, endPoint x: 283, endPoint y: 186, distance: 104.6
click at [283, 186] on p "**********" at bounding box center [367, 200] width 222 height 54
click at [267, 217] on button "Reject" at bounding box center [272, 213] width 24 height 9
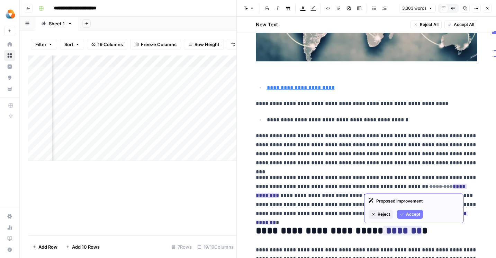
click at [410, 216] on span "Accept" at bounding box center [413, 214] width 14 height 6
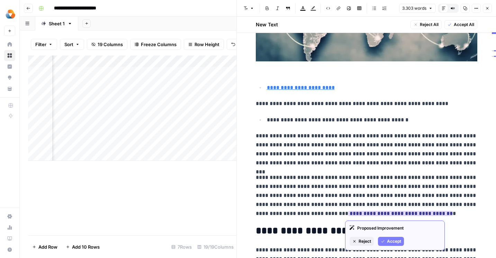
click at [395, 237] on button "Accept" at bounding box center [391, 241] width 26 height 9
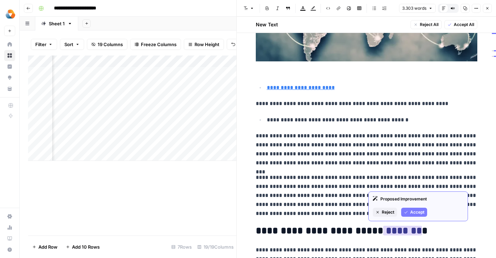
click at [407, 216] on button "Accept" at bounding box center [414, 211] width 26 height 9
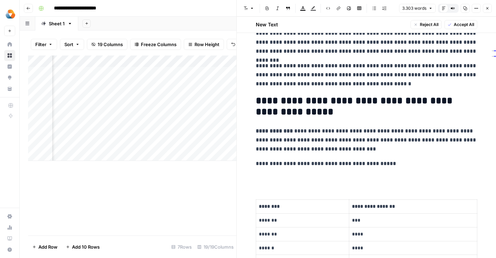
scroll to position [384, 0]
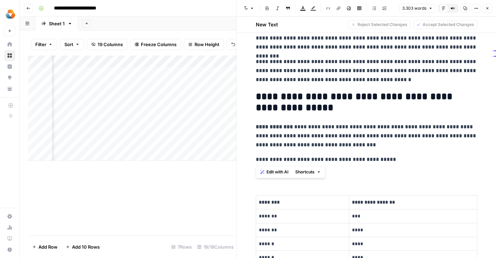
drag, startPoint x: 256, startPoint y: 160, endPoint x: 401, endPoint y: 159, distance: 144.7
click at [401, 159] on p "**********" at bounding box center [367, 159] width 222 height 9
click at [271, 178] on div "Edit with AI Shortcuts" at bounding box center [291, 172] width 70 height 12
click at [282, 170] on span "Edit with AI" at bounding box center [278, 172] width 22 height 6
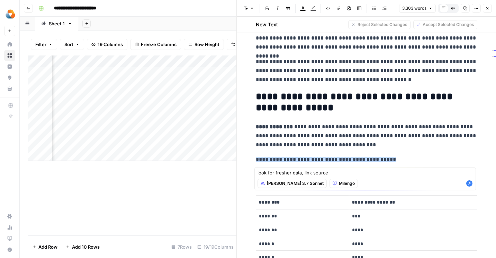
type textarea "look for fresher data, link source"
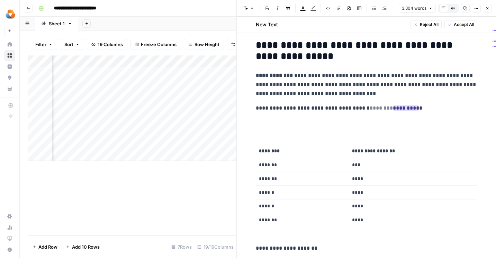
scroll to position [408, 0]
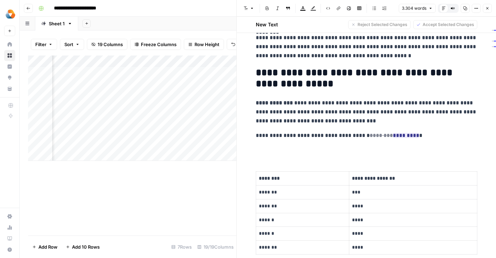
drag, startPoint x: 256, startPoint y: 135, endPoint x: 432, endPoint y: 121, distance: 176.8
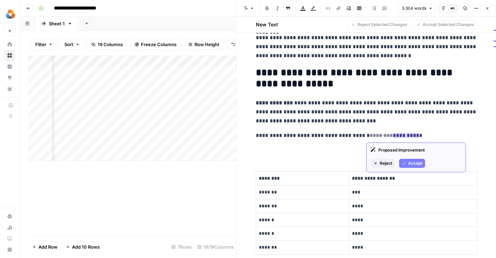
click at [404, 135] on ins "*********" at bounding box center [406, 135] width 26 height 5
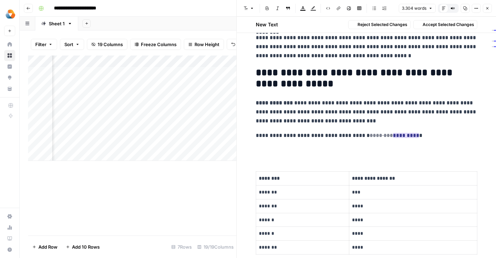
drag, startPoint x: 364, startPoint y: 133, endPoint x: 427, endPoint y: 136, distance: 62.8
click at [427, 136] on p "**********" at bounding box center [367, 135] width 222 height 9
click at [384, 147] on p at bounding box center [367, 149] width 222 height 9
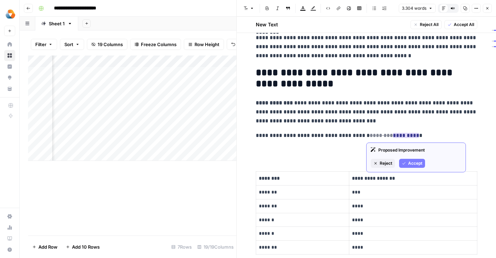
click at [407, 163] on button "Accept" at bounding box center [412, 163] width 26 height 9
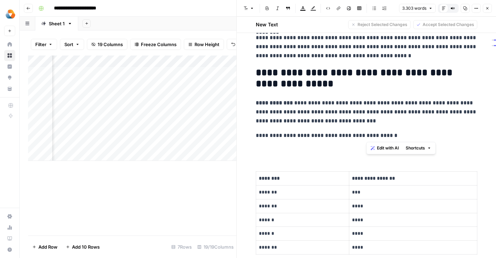
drag, startPoint x: 367, startPoint y: 134, endPoint x: 401, endPoint y: 136, distance: 34.0
click at [401, 136] on p "**********" at bounding box center [367, 135] width 222 height 9
click at [387, 145] on span "Edit with AI" at bounding box center [388, 148] width 22 height 6
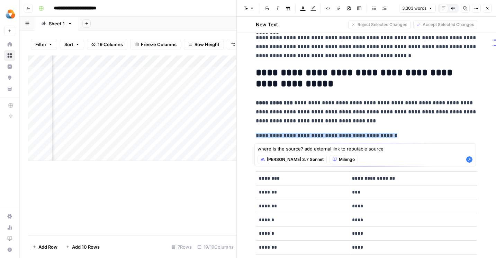
type textarea "where is the source? add external link to reputable source"
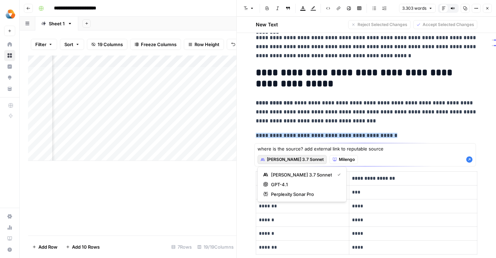
click at [290, 160] on span "[PERSON_NAME] 3.7 Sonnet" at bounding box center [295, 159] width 57 height 6
click at [416, 152] on div "where is the source? add external link to reputable source where is the source?…" at bounding box center [366, 154] width 222 height 23
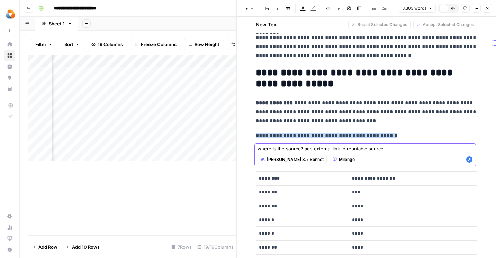
click at [471, 161] on icon "button" at bounding box center [469, 159] width 6 height 6
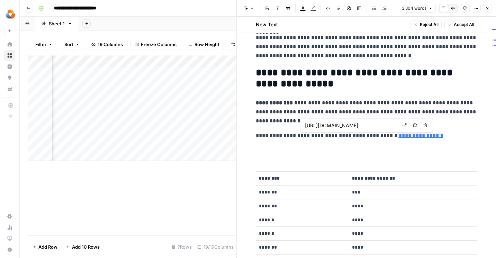
click at [402, 124] on link "Open in a new tab" at bounding box center [404, 125] width 9 height 9
click at [370, 137] on p "**********" at bounding box center [367, 135] width 222 height 9
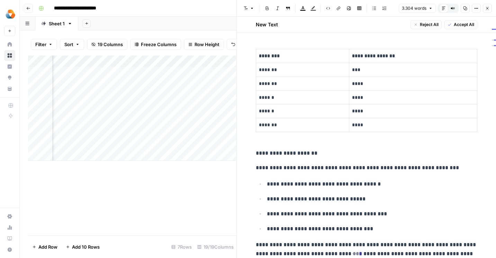
scroll to position [530, 0]
click at [311, 154] on p "**********" at bounding box center [367, 152] width 222 height 9
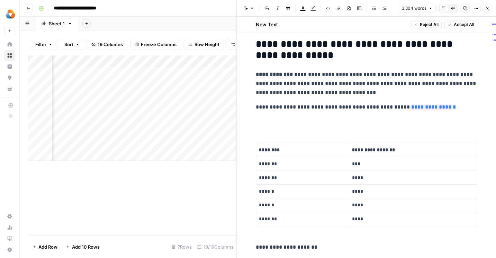
scroll to position [436, 0]
click at [391, 97] on input "[URL][DOMAIN_NAME]" at bounding box center [361, 97] width 92 height 7
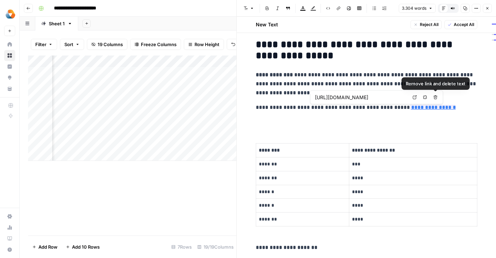
click at [435, 95] on icon "button" at bounding box center [436, 97] width 4 height 4
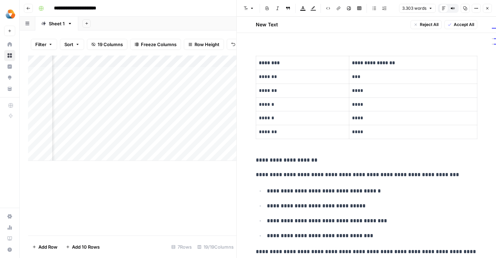
scroll to position [533, 0]
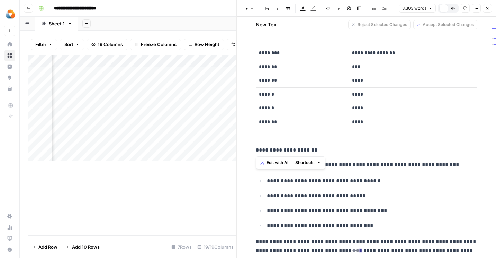
drag, startPoint x: 256, startPoint y: 151, endPoint x: 319, endPoint y: 149, distance: 62.7
click at [319, 149] on p "**********" at bounding box center [367, 149] width 222 height 9
click at [343, 12] on div "Font style Bold Italic Block quote Text color Highlight color Code block Link I…" at bounding box center [315, 8] width 148 height 9
click at [259, 150] on p "**********" at bounding box center [367, 149] width 222 height 9
drag, startPoint x: 257, startPoint y: 150, endPoint x: 311, endPoint y: 150, distance: 54.7
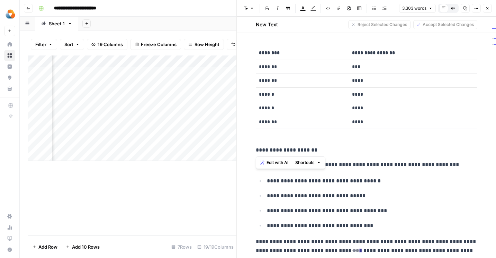
click at [312, 150] on p "**********" at bounding box center [367, 149] width 222 height 9
click at [348, 11] on button "Image" at bounding box center [349, 8] width 9 height 9
click at [339, 8] on icon "button" at bounding box center [339, 8] width 4 height 4
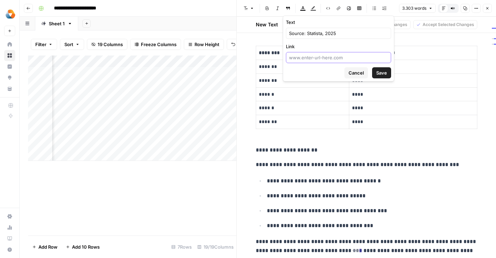
click at [326, 59] on input "Link" at bounding box center [338, 57] width 99 height 7
paste input "[URL][DOMAIN_NAME]"
type input "[URL][DOMAIN_NAME]"
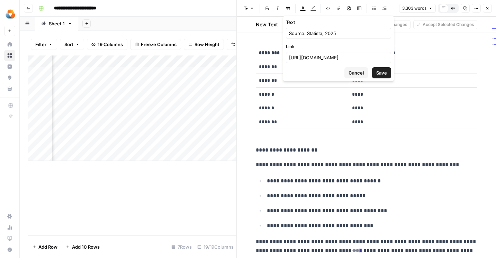
click at [379, 76] on span "Save" at bounding box center [381, 72] width 11 height 7
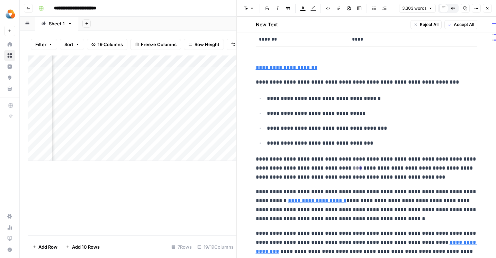
scroll to position [621, 0]
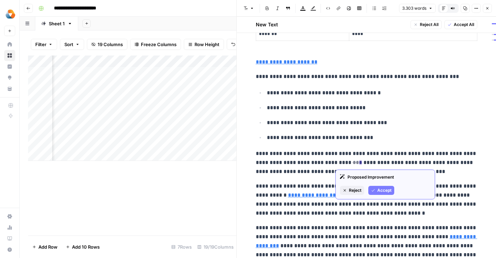
click at [381, 188] on span "Accept" at bounding box center [384, 190] width 14 height 6
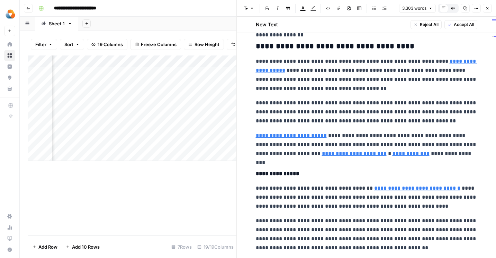
scroll to position [3370, 0]
type input "[URL][DOMAIN_NAME]"
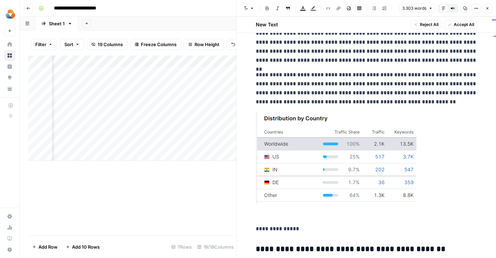
scroll to position [1119, 0]
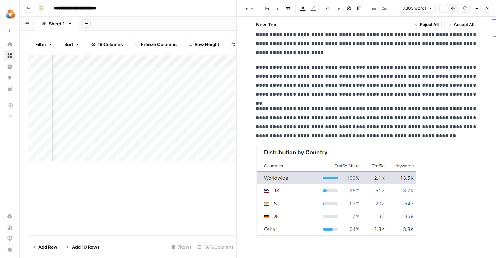
click at [489, 8] on icon "button" at bounding box center [487, 8] width 4 height 4
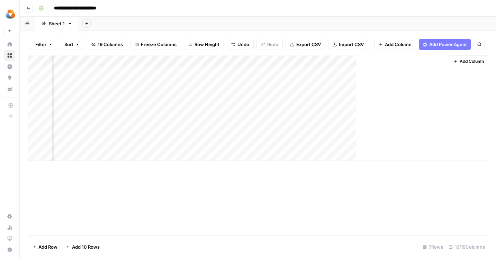
scroll to position [0, 1145]
click at [235, 96] on div "Add Column" at bounding box center [258, 107] width 460 height 105
click at [469, 60] on span "Add Column" at bounding box center [480, 61] width 24 height 6
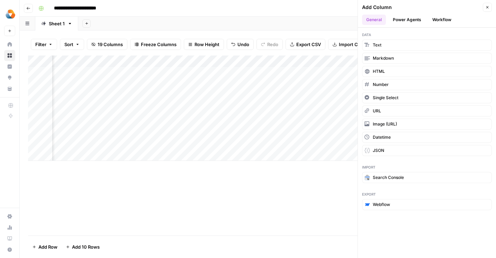
click at [400, 15] on button "Power Agents" at bounding box center [407, 20] width 37 height 10
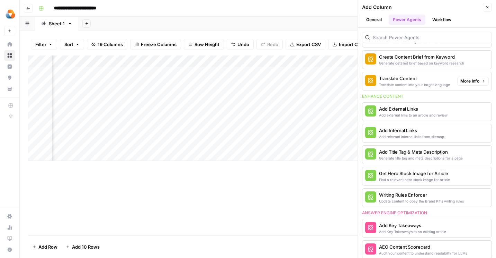
scroll to position [124, 0]
click at [432, 130] on div "Add Internal Links" at bounding box center [411, 130] width 65 height 7
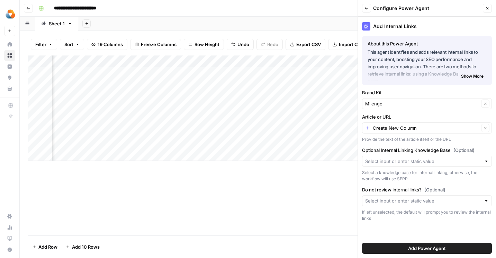
click at [426, 246] on span "Add Power Agent" at bounding box center [427, 247] width 38 height 7
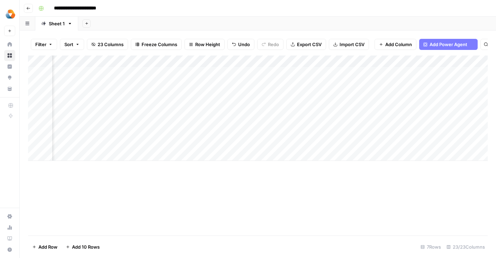
scroll to position [0, 1338]
click at [401, 97] on div "Add Column" at bounding box center [258, 107] width 460 height 105
click at [327, 95] on div "Add Column" at bounding box center [258, 107] width 460 height 105
click at [291, 96] on div "Add Column" at bounding box center [258, 107] width 460 height 105
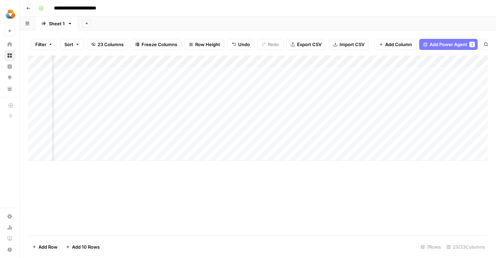
click at [300, 97] on div "Add Column" at bounding box center [258, 107] width 460 height 105
click at [311, 121] on div "Add Column" at bounding box center [258, 107] width 460 height 105
click at [352, 96] on div "Add Column" at bounding box center [258, 107] width 460 height 105
click at [423, 95] on div "Add Column" at bounding box center [258, 107] width 460 height 105
click at [309, 98] on div "Add Column" at bounding box center [258, 107] width 460 height 105
